Goal: Task Accomplishment & Management: Complete application form

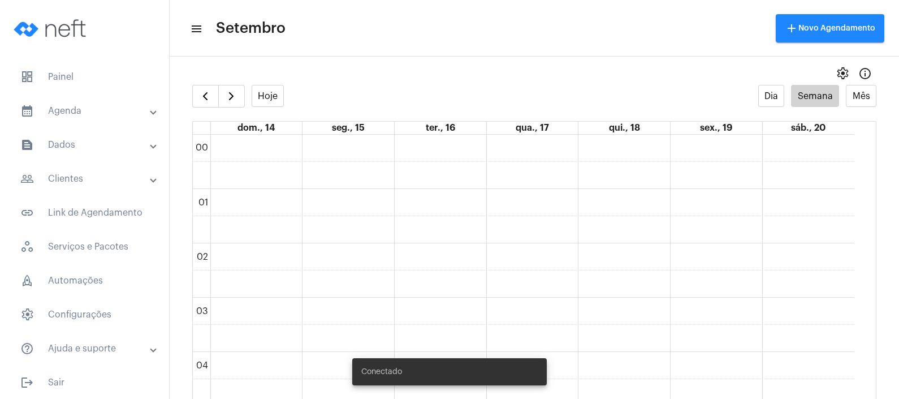
scroll to position [741, 0]
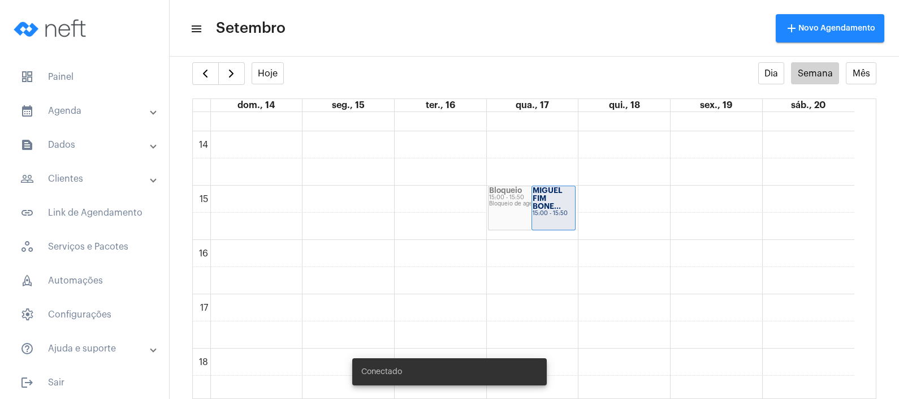
click at [92, 121] on mat-expansion-panel-header "calendar_month_outlined Agenda" at bounding box center [88, 110] width 162 height 27
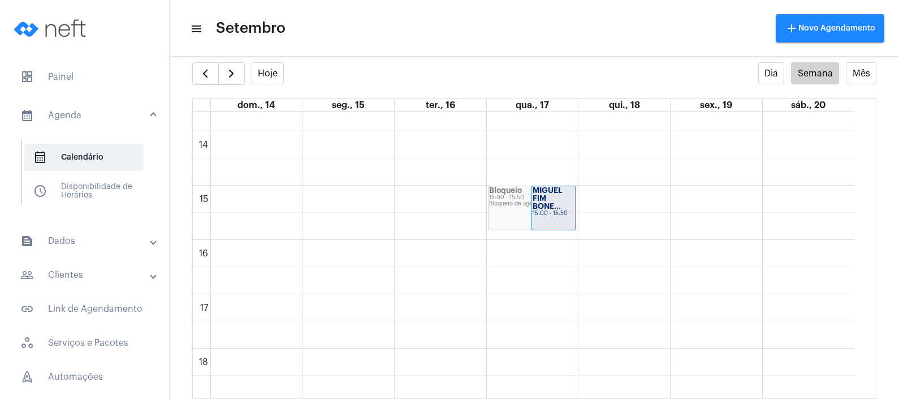
click at [79, 268] on mat-panel-title "people_outline Clientes" at bounding box center [85, 275] width 131 height 14
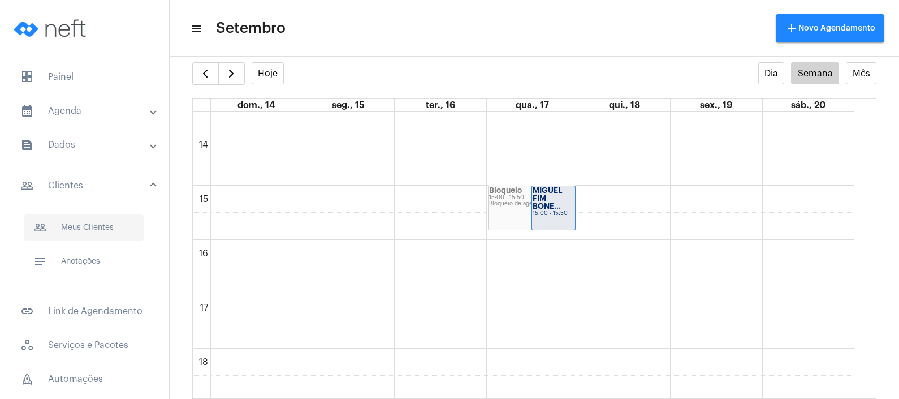
click at [109, 226] on span "people_outline Meus Clientes" at bounding box center [83, 227] width 119 height 27
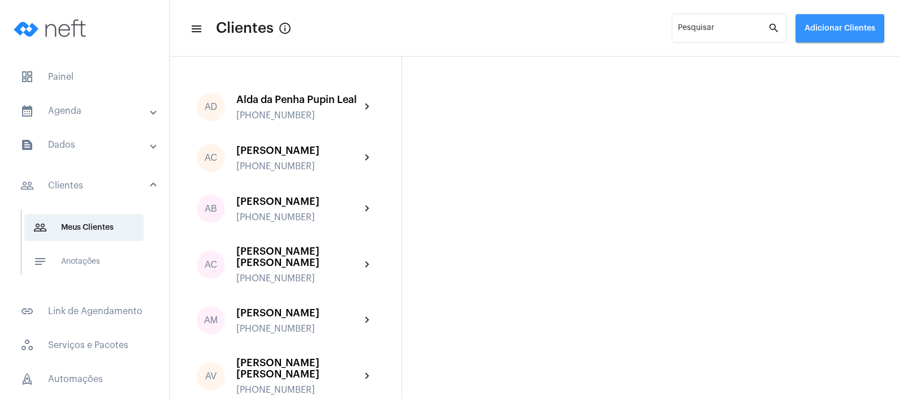
click at [837, 38] on button "Adicionar Clientes" at bounding box center [840, 28] width 89 height 28
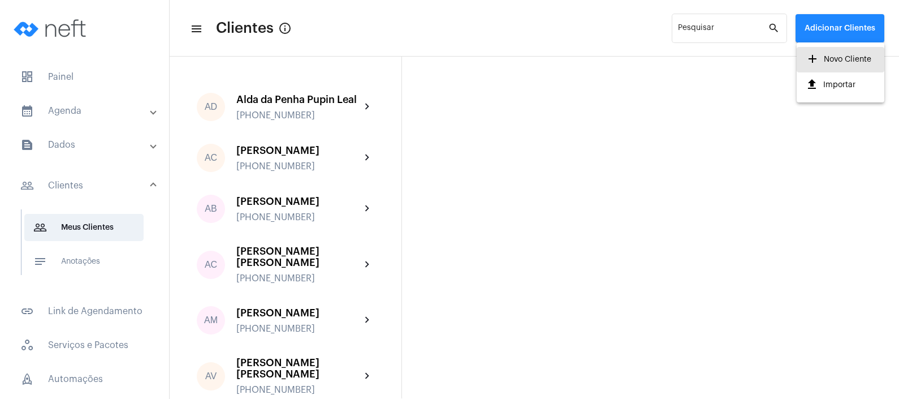
click at [837, 60] on span "add Novo Cliente" at bounding box center [839, 59] width 66 height 20
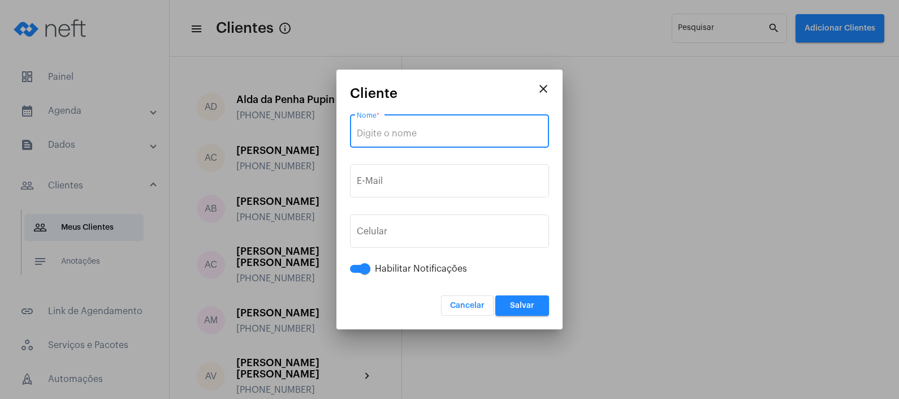
click at [433, 132] on input "Nome *" at bounding box center [449, 133] width 185 height 10
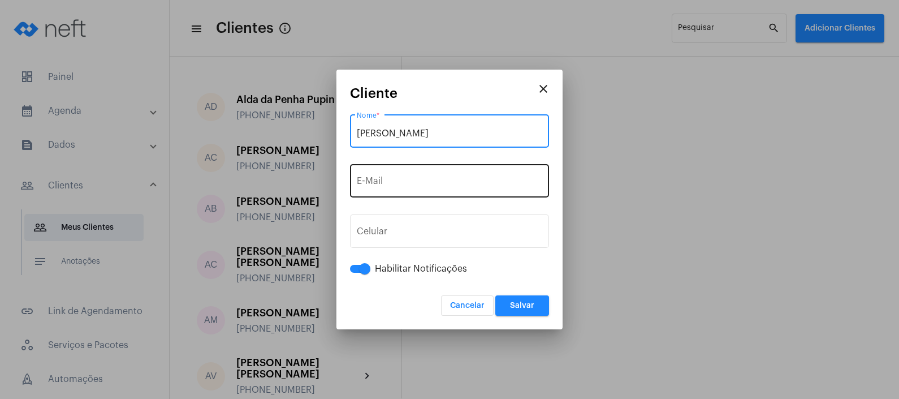
type input "[PERSON_NAME]"
click at [434, 171] on div "E-Mail" at bounding box center [449, 180] width 185 height 36
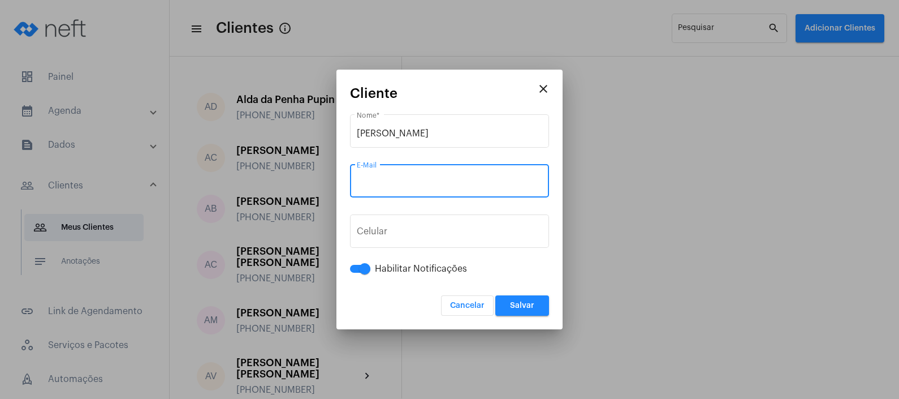
paste input "[EMAIL_ADDRESS][DOMAIN_NAME]"
type input "[EMAIL_ADDRESS][DOMAIN_NAME]"
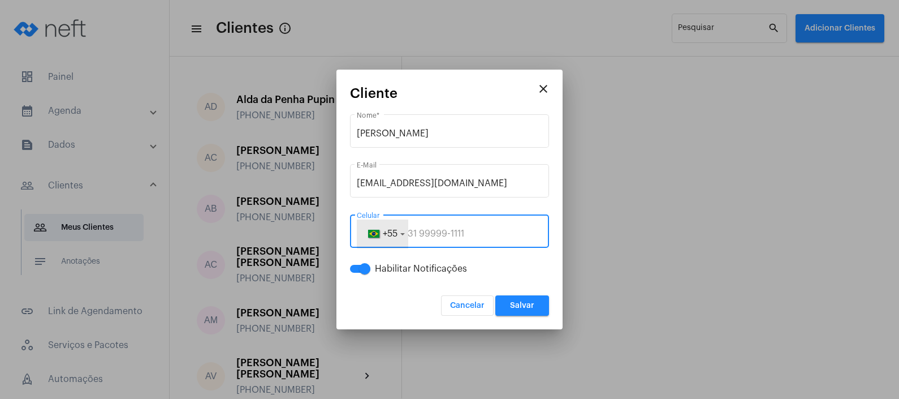
click at [396, 234] on span "+55" at bounding box center [390, 233] width 15 height 9
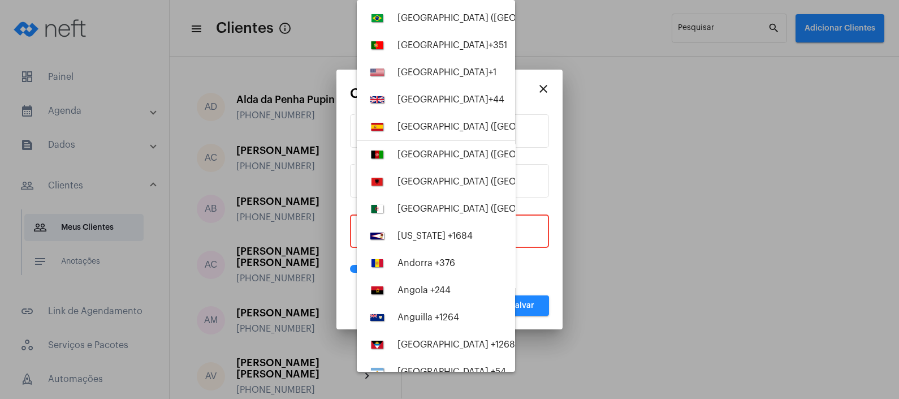
click at [523, 237] on div at bounding box center [449, 199] width 899 height 399
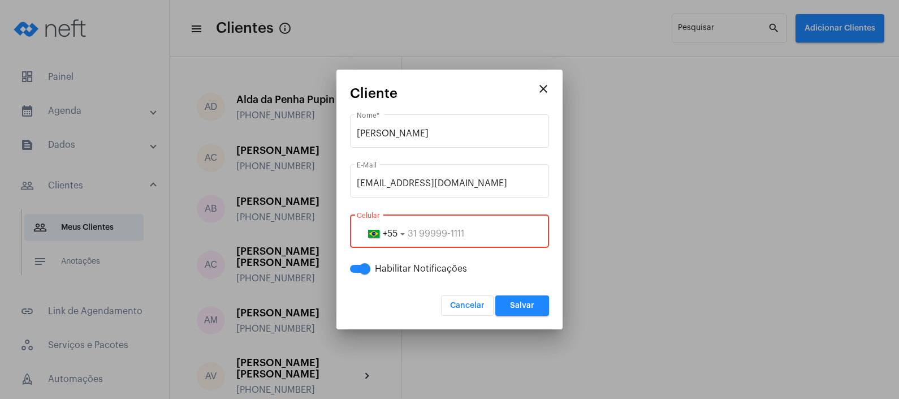
click at [431, 235] on input "tel" at bounding box center [449, 233] width 185 height 10
paste input "28988153544"
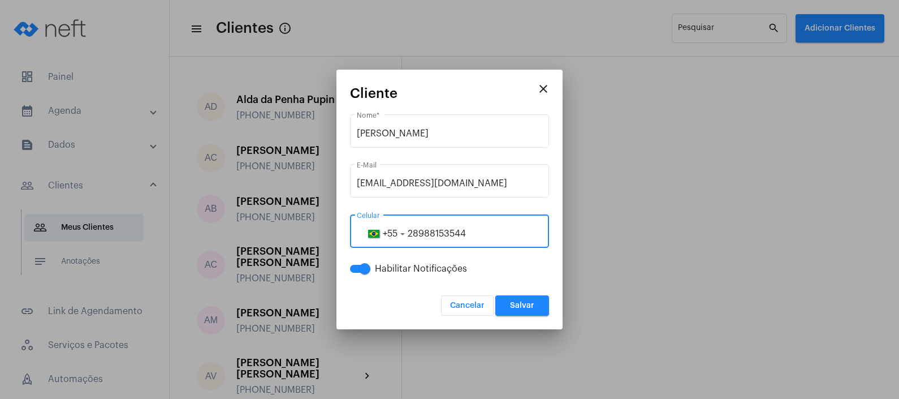
type input "28988153544"
click at [517, 305] on span "Salvar" at bounding box center [522, 305] width 24 height 8
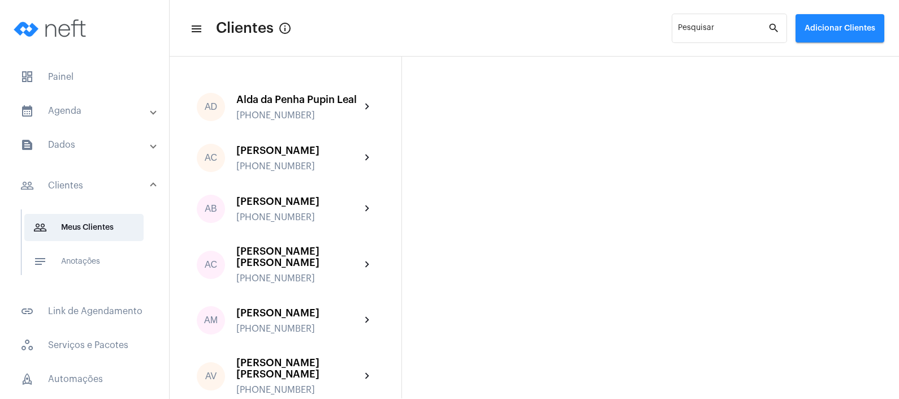
click at [94, 118] on mat-expansion-panel-header "calendar_month_outlined Agenda" at bounding box center [88, 110] width 162 height 27
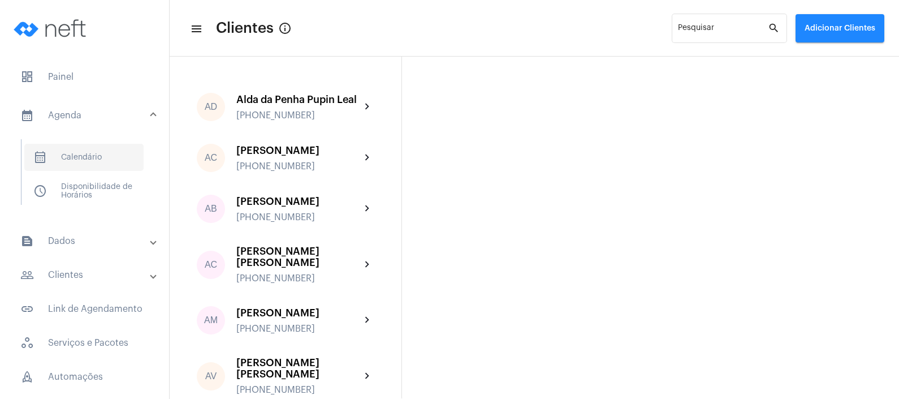
click at [94, 159] on span "calendar_month_outlined Calendário" at bounding box center [83, 157] width 119 height 27
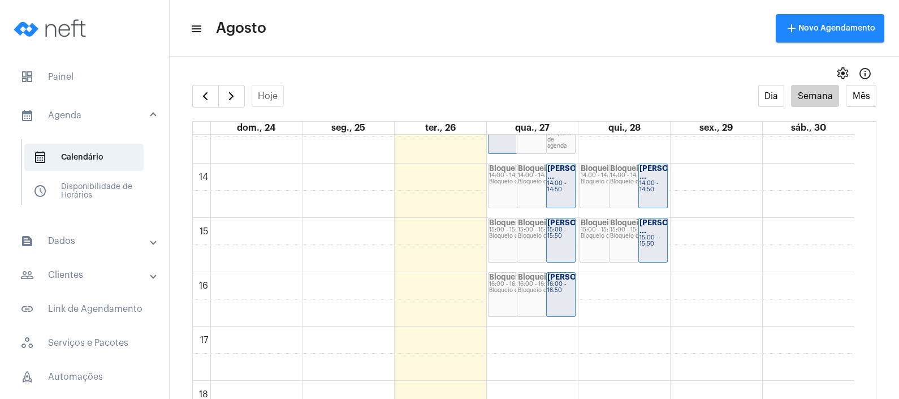
scroll to position [736, 0]
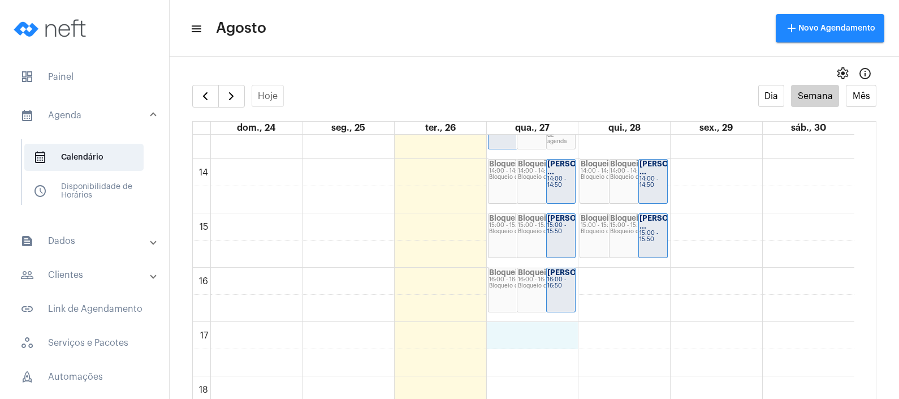
click at [568, 336] on div "00 01 02 03 04 05 06 07 08 09 10 11 12 13 14 15 16 17 18 19 20 21 22 23 [PERSON…" at bounding box center [524, 50] width 662 height 1303
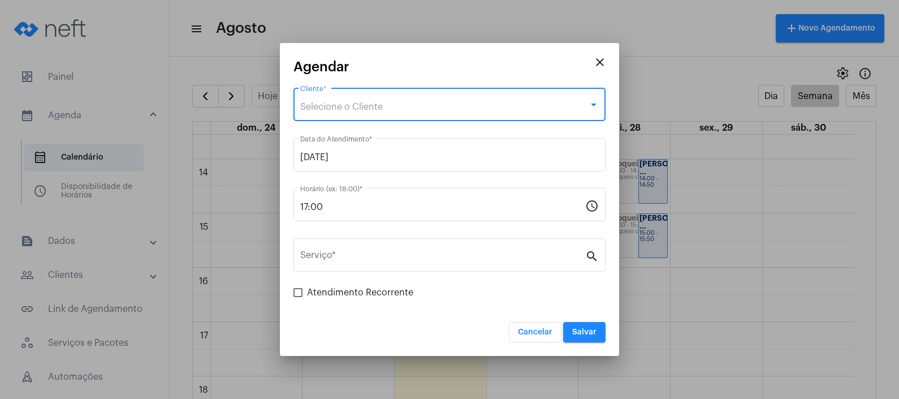
click at [390, 106] on div "Selecione o Cliente" at bounding box center [444, 107] width 288 height 10
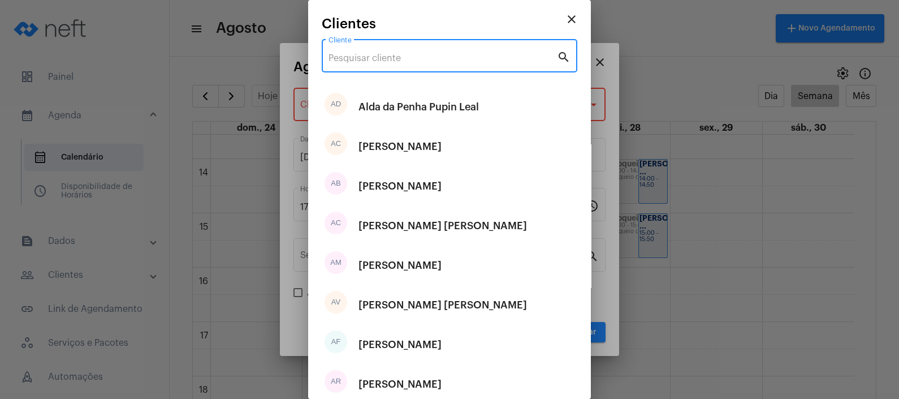
click at [425, 57] on input "Cliente" at bounding box center [443, 58] width 228 height 10
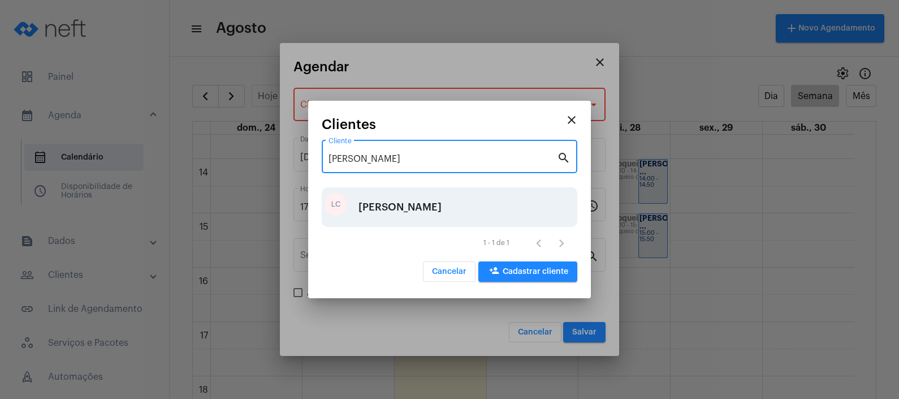
type input "[PERSON_NAME]"
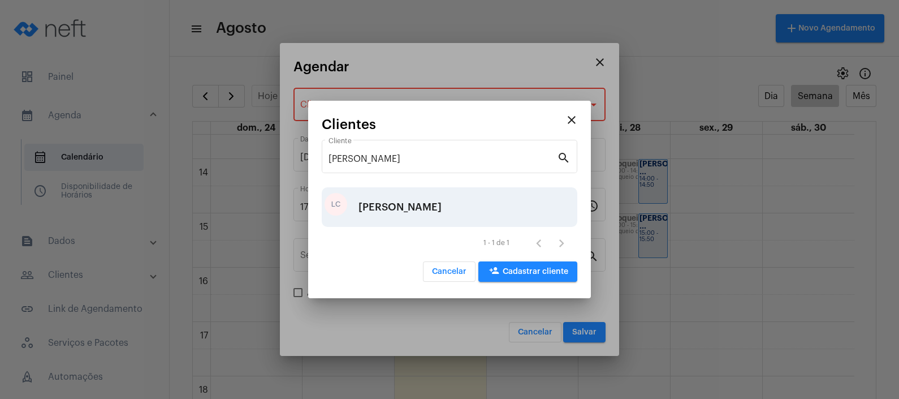
click at [396, 205] on div "[PERSON_NAME]" at bounding box center [399, 207] width 83 height 34
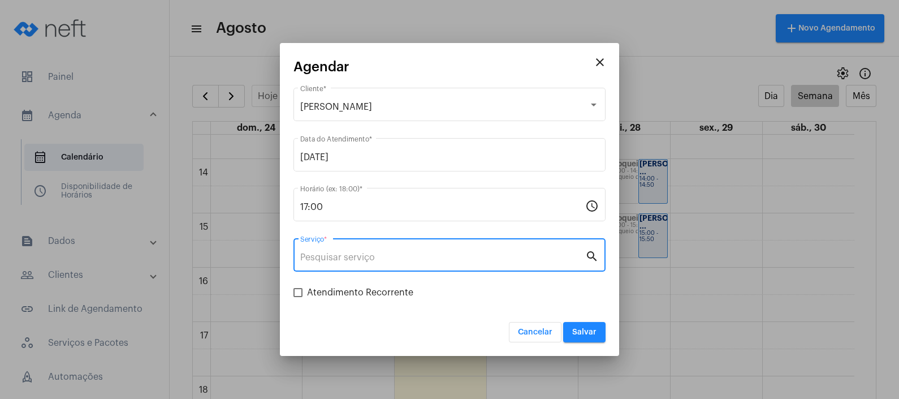
click at [383, 254] on input "Serviço *" at bounding box center [442, 257] width 285 height 10
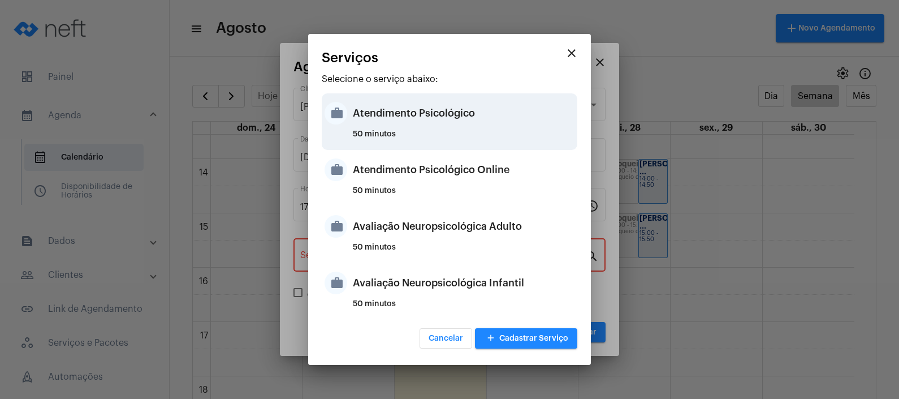
click at [465, 120] on div "Atendimento Psicológico" at bounding box center [464, 113] width 222 height 34
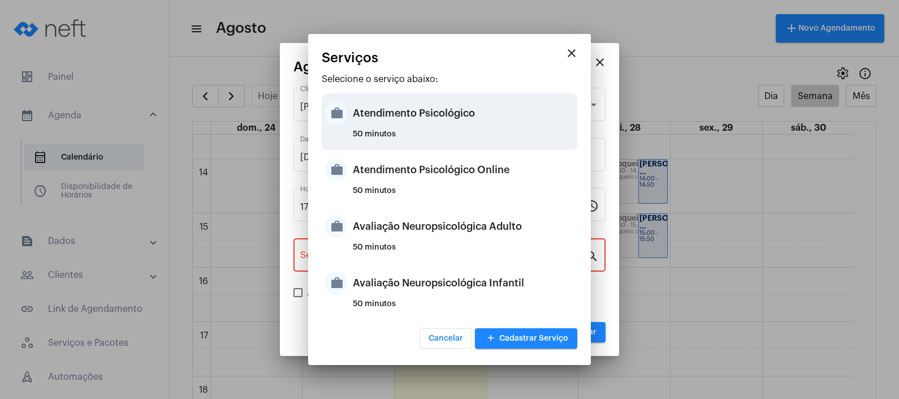
type input "Atendimento Psicológico"
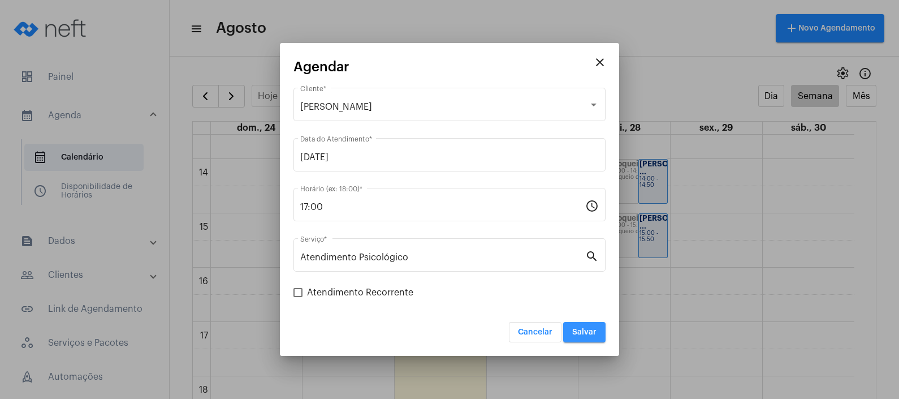
click at [585, 331] on span "Salvar" at bounding box center [584, 332] width 24 height 8
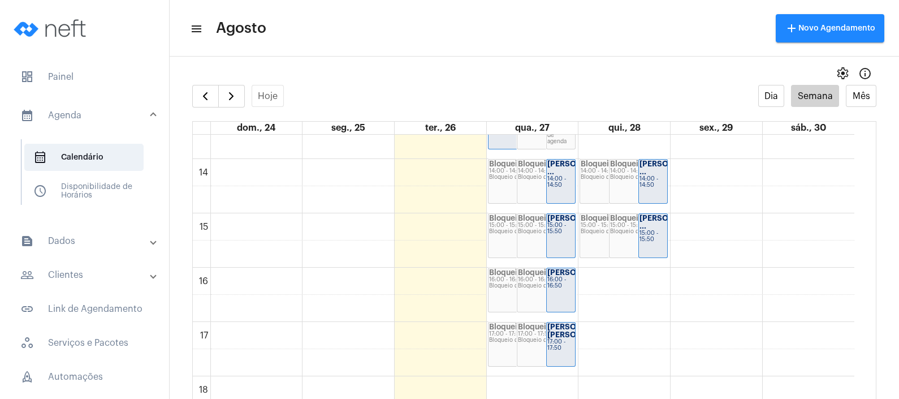
click at [114, 224] on mat-accordion "calendar_month_outlined Agenda calendar_month_outlined Calendário schedule Disp…" at bounding box center [84, 277] width 169 height 361
click at [110, 237] on mat-panel-title "text_snippet_outlined Dados" at bounding box center [85, 241] width 131 height 14
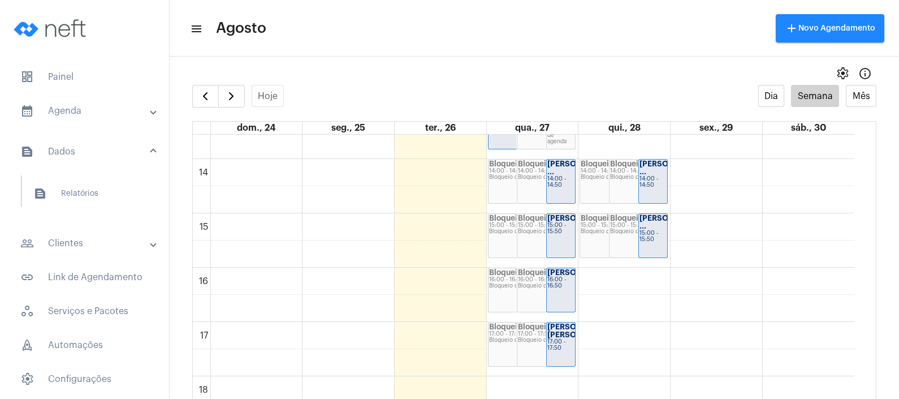
click at [113, 240] on mat-panel-title "people_outline Clientes" at bounding box center [85, 243] width 131 height 14
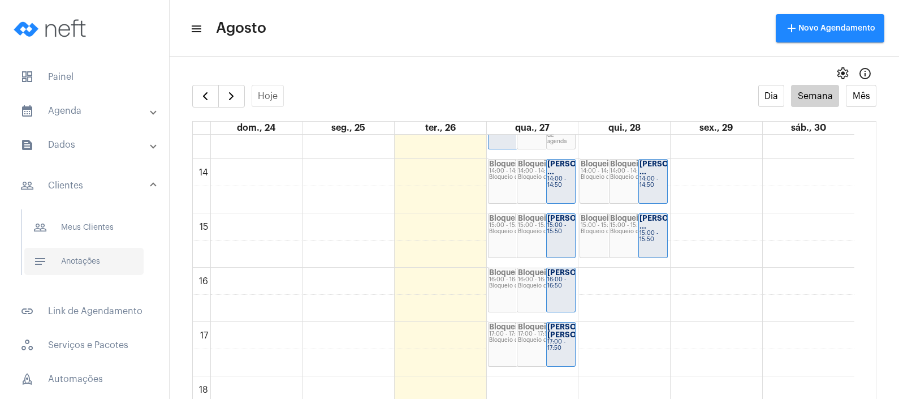
click at [110, 264] on span "notes Anotações" at bounding box center [83, 261] width 119 height 27
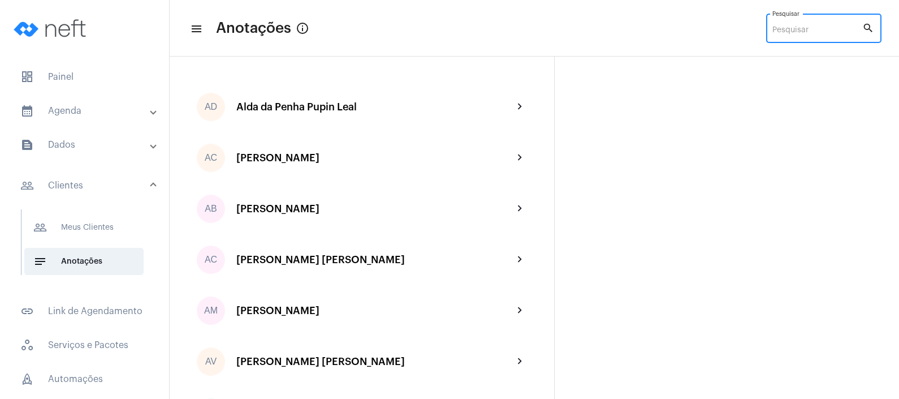
click at [794, 33] on input "Pesquisar" at bounding box center [817, 30] width 90 height 9
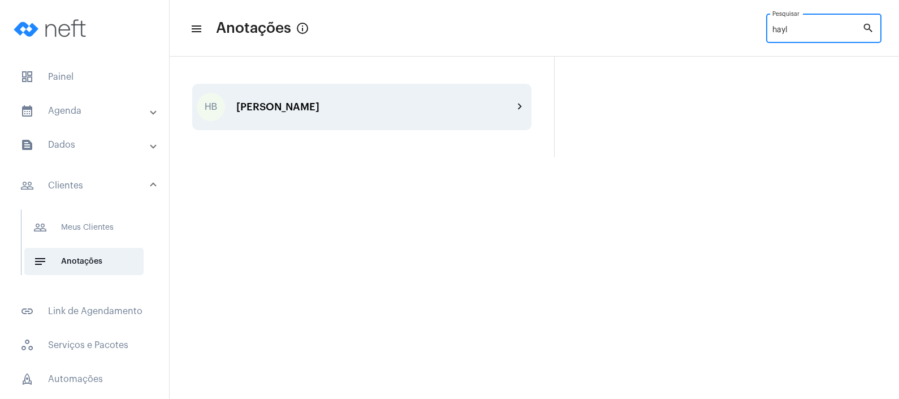
type input "hayl"
click at [378, 115] on div "HB [PERSON_NAME] chevron_right" at bounding box center [361, 107] width 339 height 46
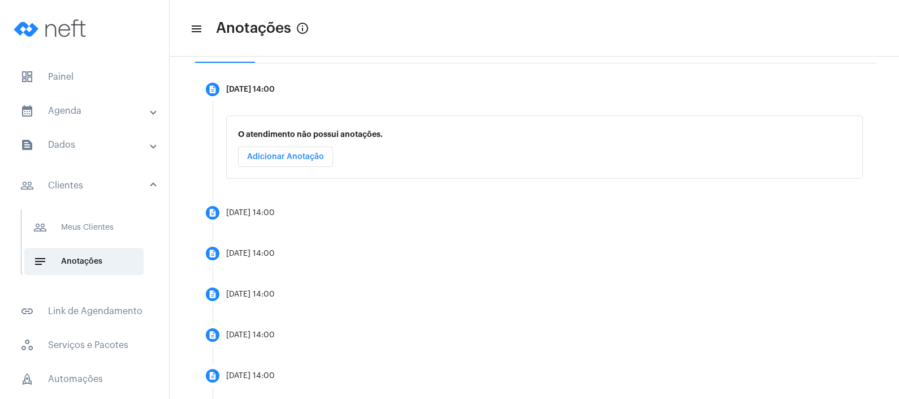
scroll to position [202, 0]
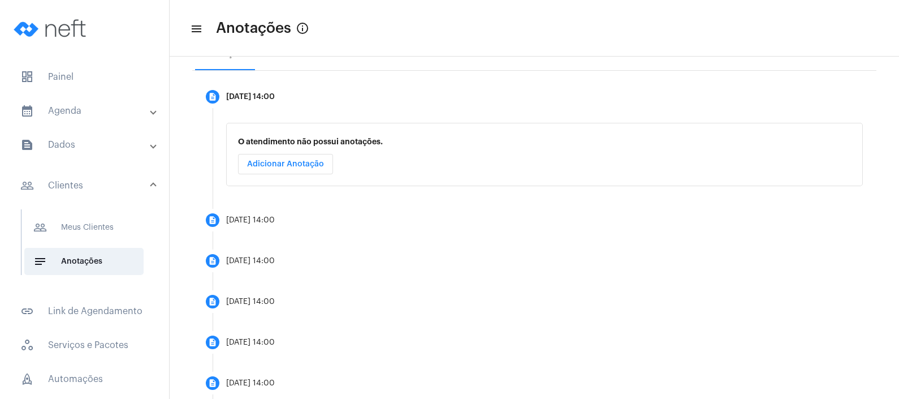
click at [122, 100] on mat-expansion-panel-header "calendar_month_outlined Agenda" at bounding box center [88, 110] width 162 height 27
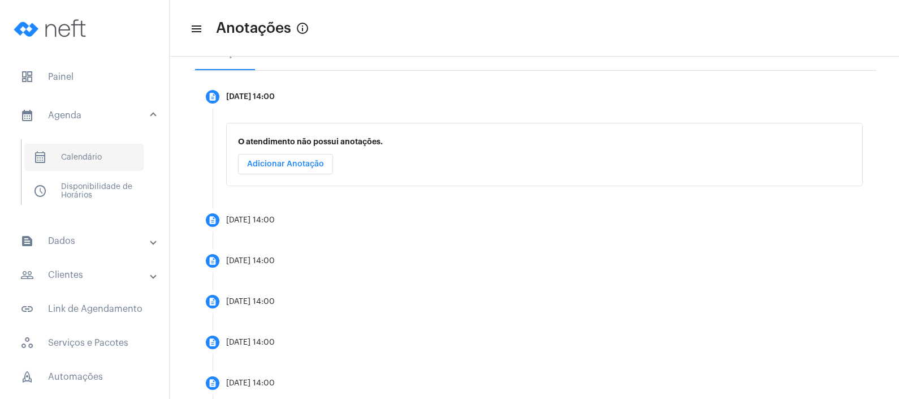
click at [109, 152] on span "calendar_month_outlined Calendário" at bounding box center [83, 157] width 119 height 27
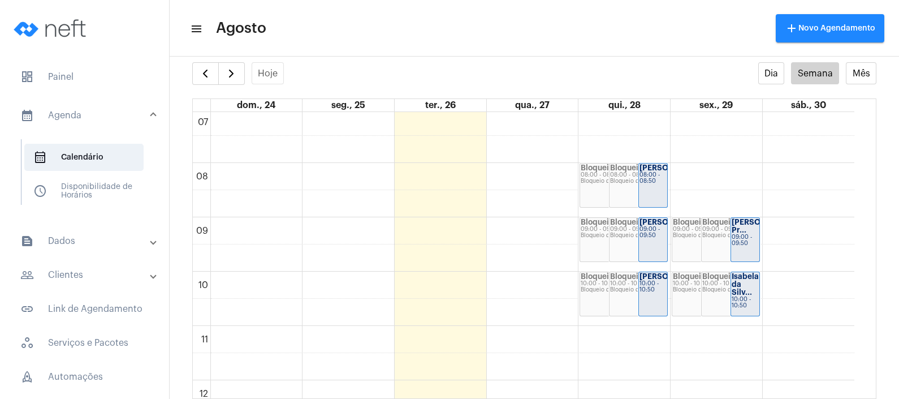
scroll to position [376, 0]
